Goal: Task Accomplishment & Management: Manage account settings

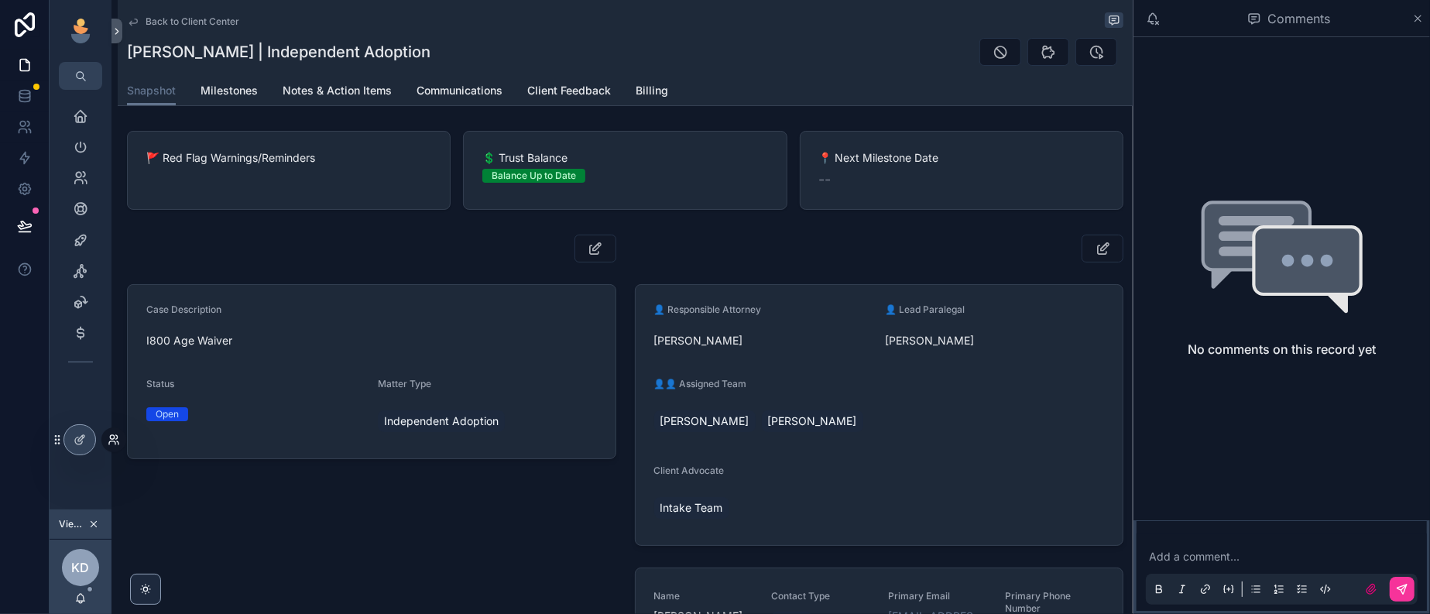
click at [114, 439] on icon at bounding box center [112, 437] width 4 height 4
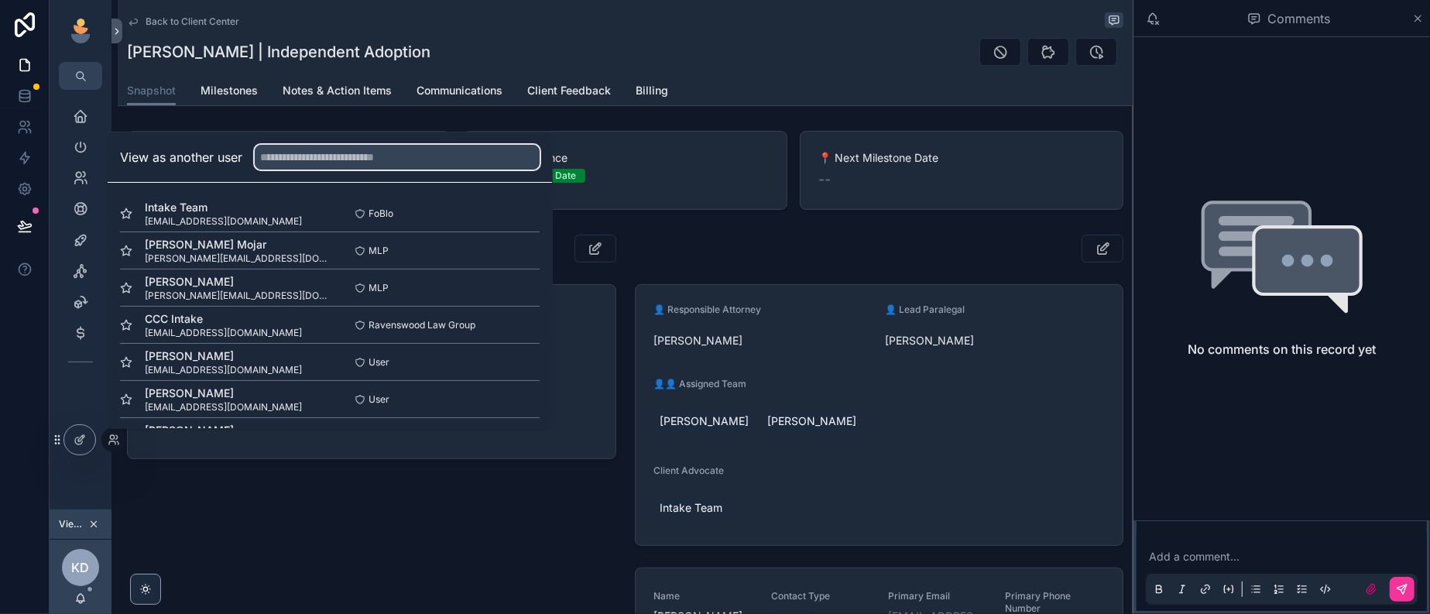
click at [307, 145] on input "text" at bounding box center [397, 157] width 285 height 25
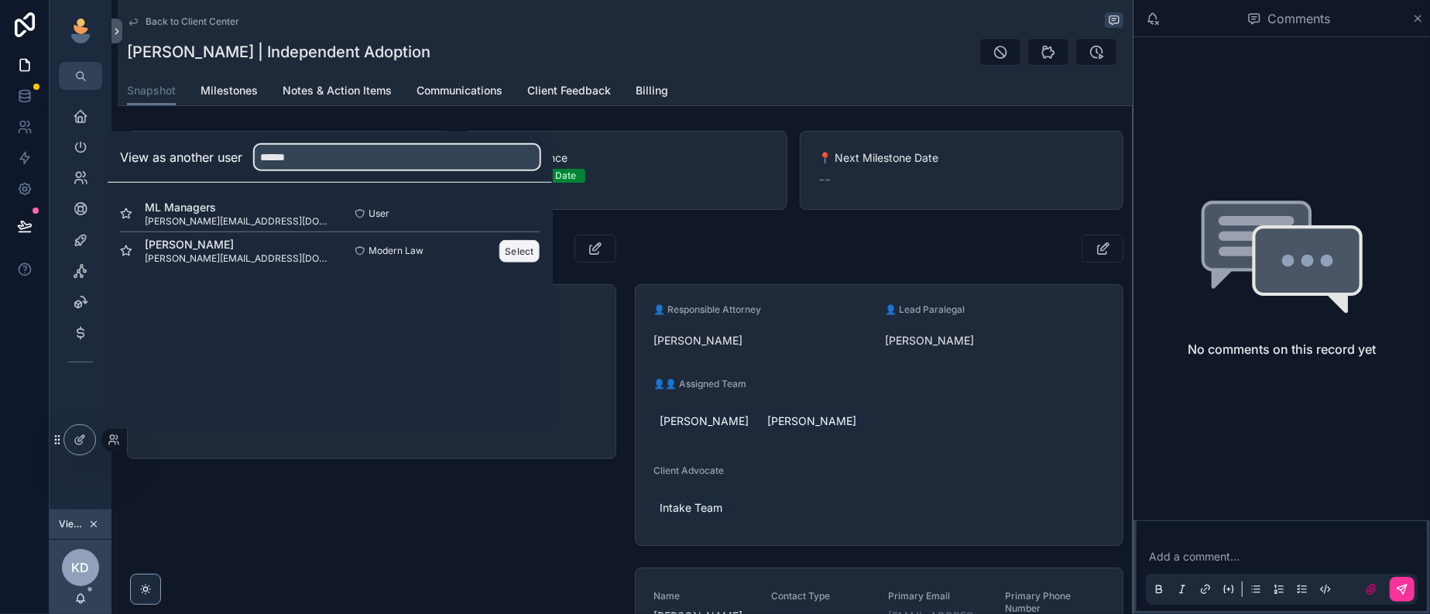
type input "******"
click at [540, 239] on button "Select" at bounding box center [519, 250] width 40 height 22
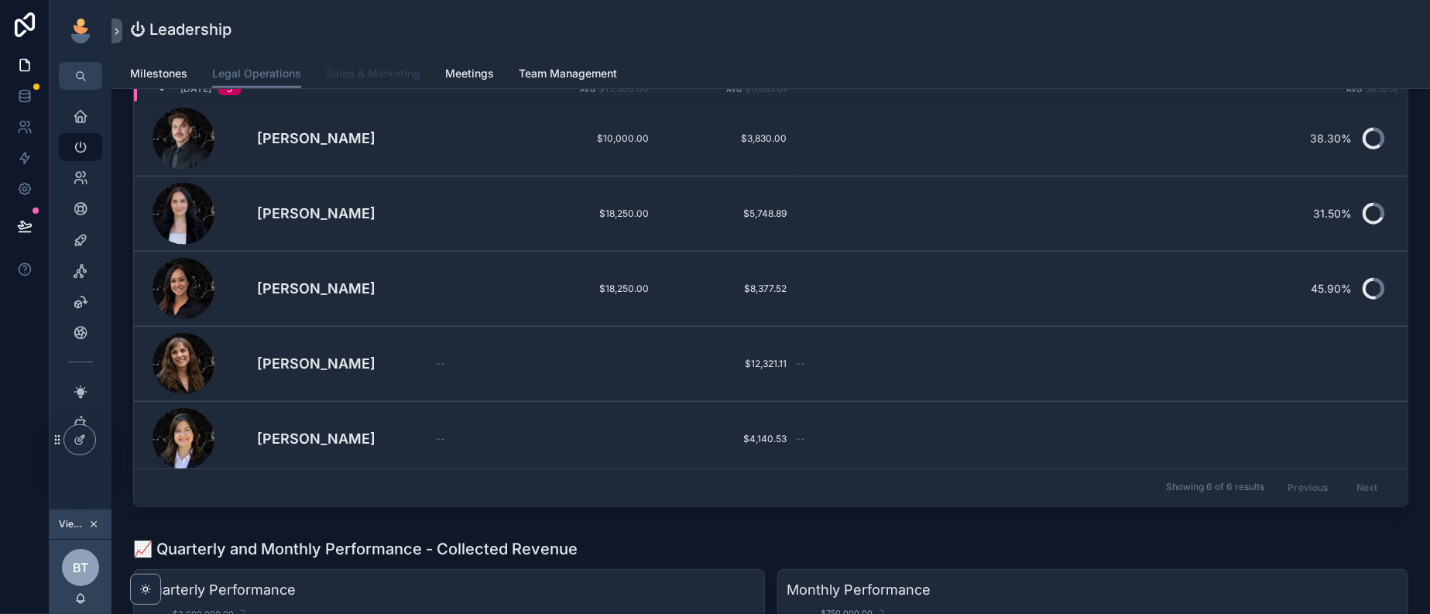
click at [380, 81] on span "Sales & Marketing" at bounding box center [373, 73] width 94 height 15
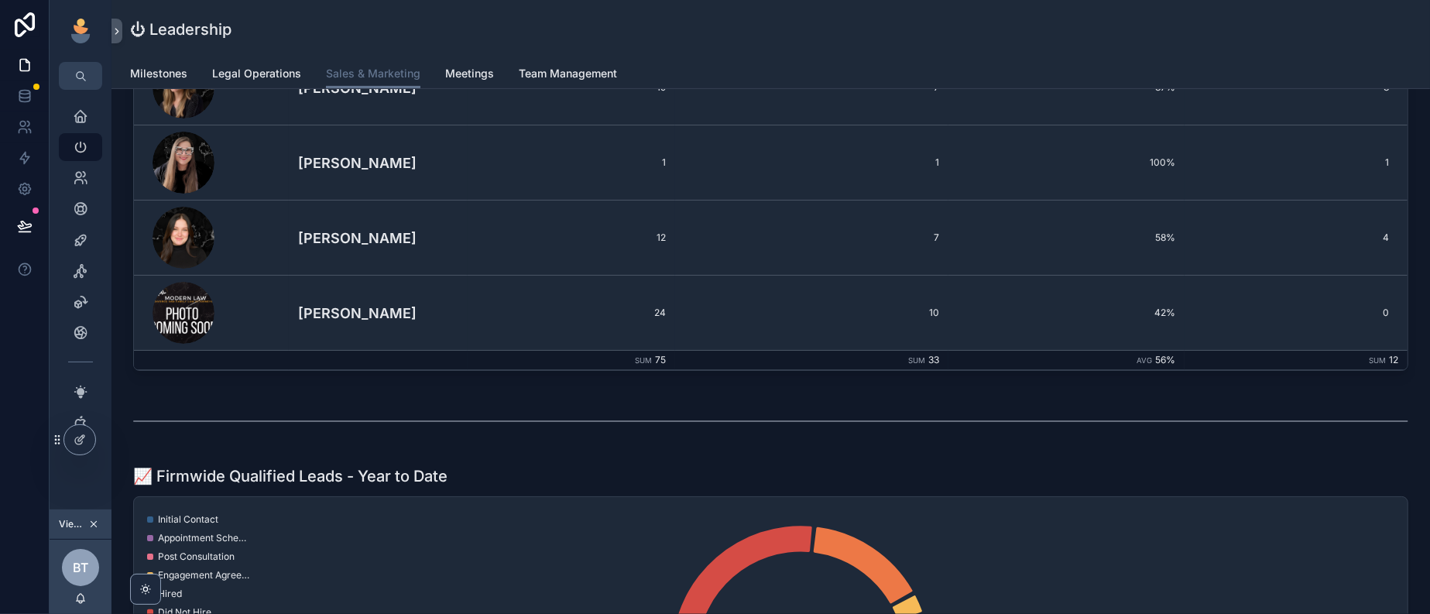
scroll to position [387, 0]
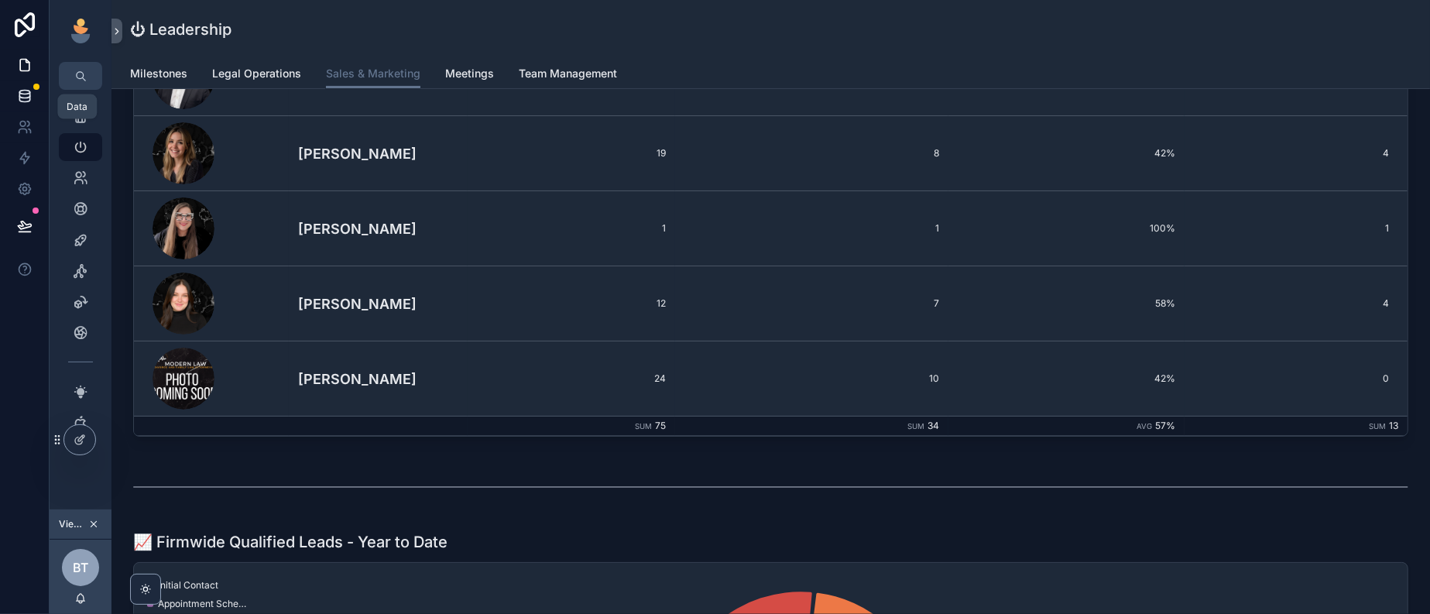
click at [22, 98] on icon at bounding box center [24, 95] width 10 height 6
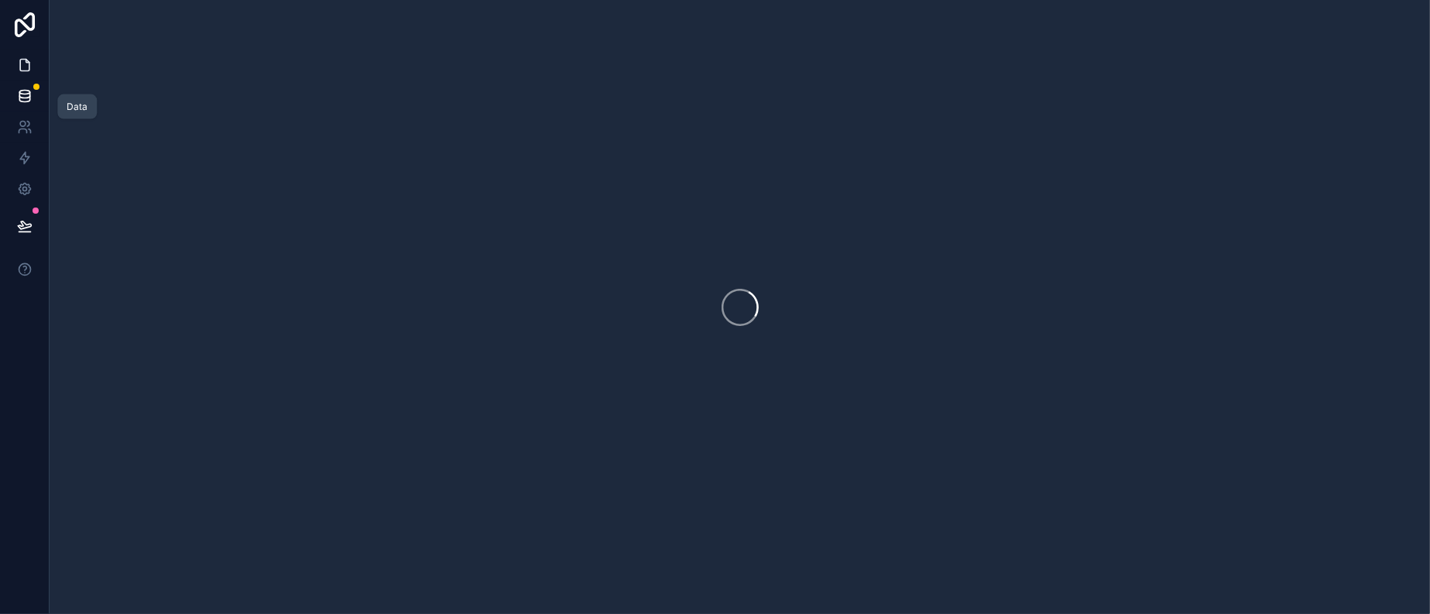
click at [25, 73] on icon at bounding box center [24, 64] width 15 height 15
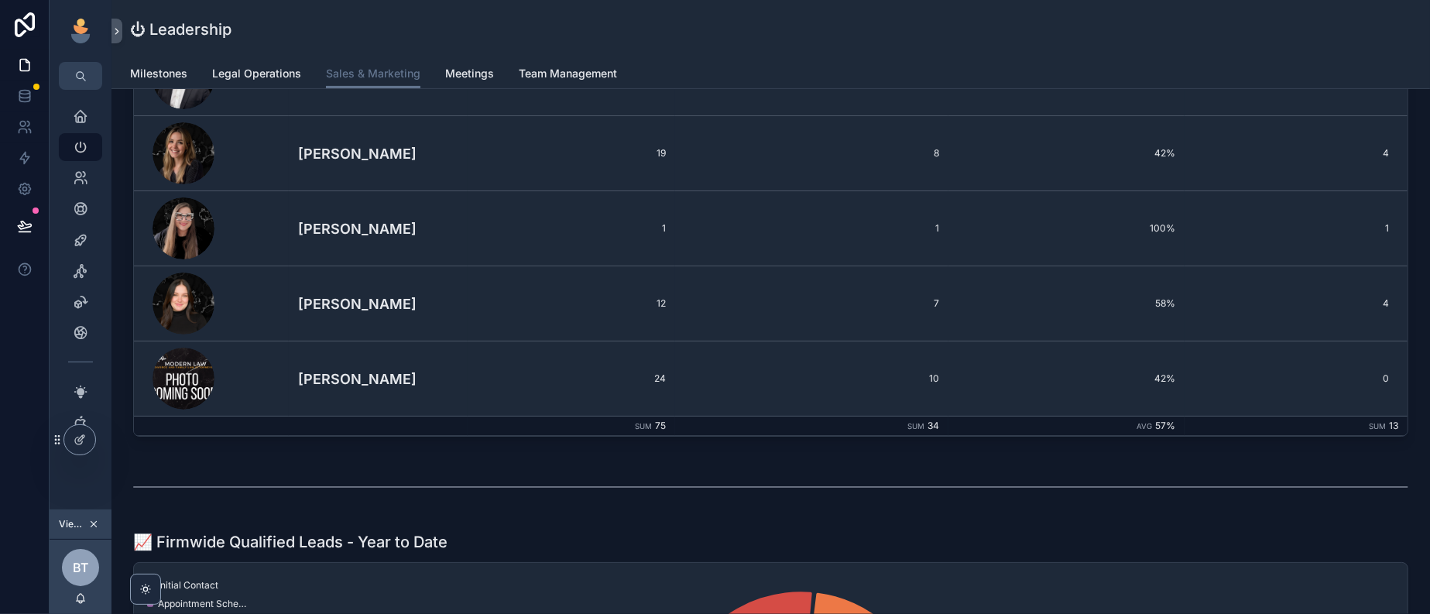
scroll to position [581, 0]
